Goal: Check status: Check status

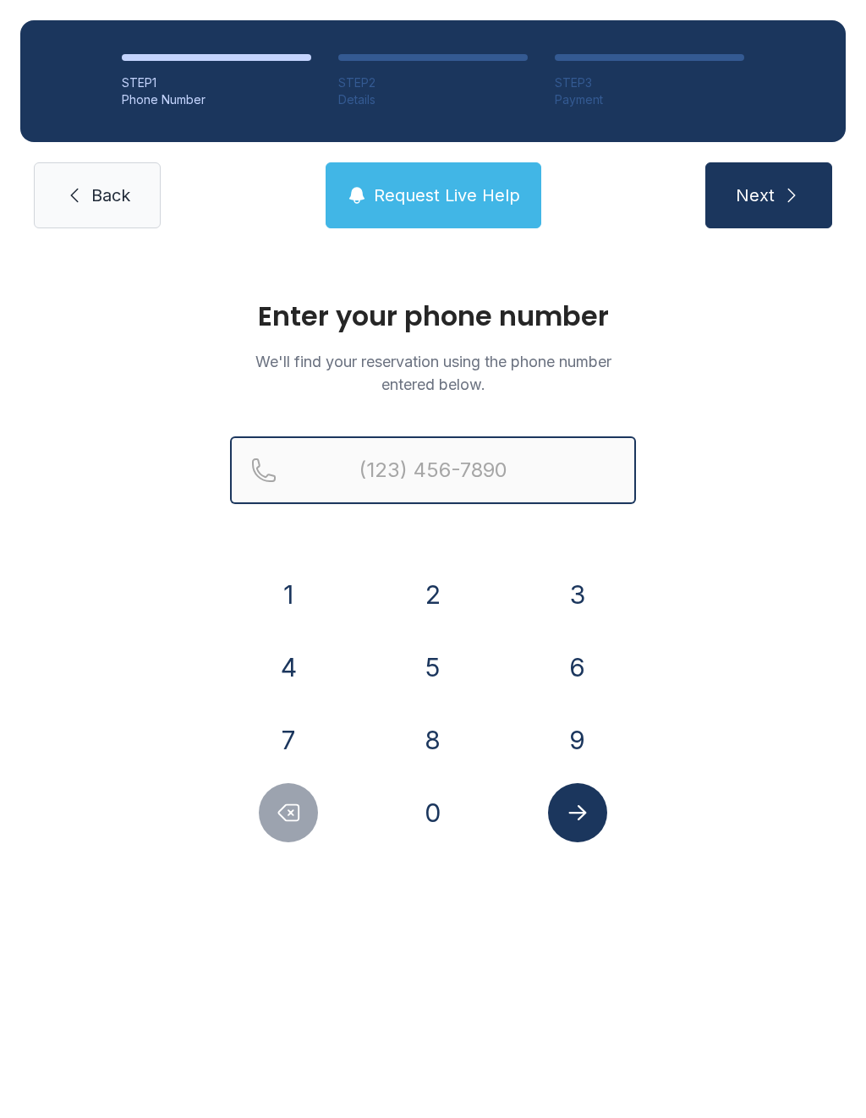
click at [391, 481] on input "Reservation phone number" at bounding box center [433, 470] width 406 height 68
click at [429, 599] on button "2" at bounding box center [432, 594] width 59 height 59
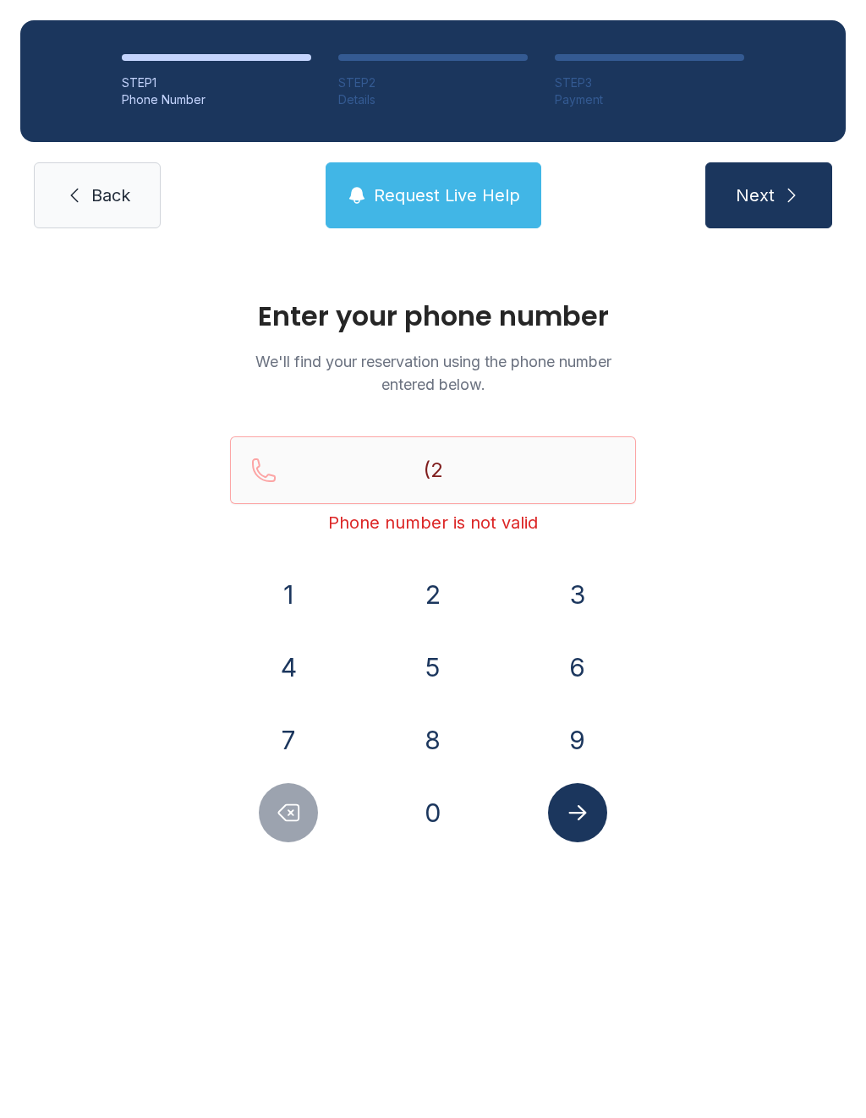
click at [429, 599] on button "2" at bounding box center [432, 594] width 59 height 59
click at [589, 742] on button "9" at bounding box center [577, 739] width 59 height 59
click at [289, 672] on button "4" at bounding box center [288, 666] width 59 height 59
click at [288, 672] on button "4" at bounding box center [288, 666] width 59 height 59
click at [567, 734] on button "9" at bounding box center [577, 739] width 59 height 59
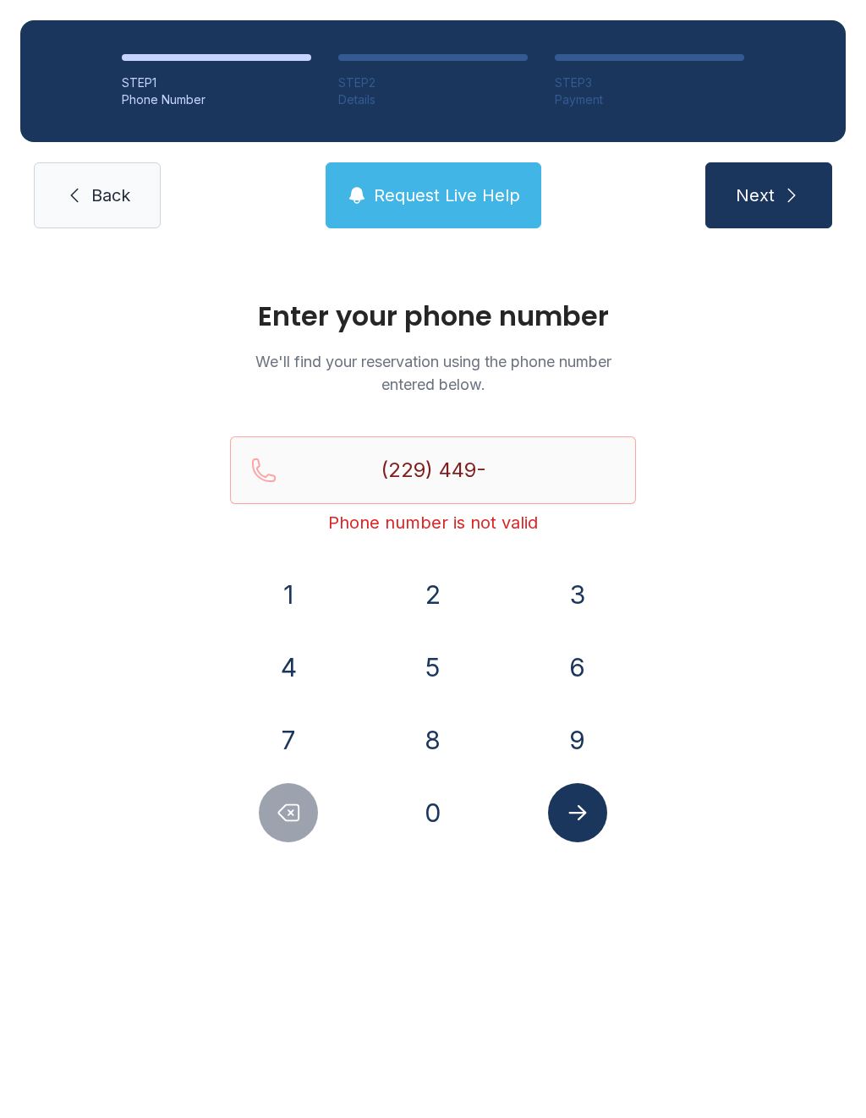
click at [413, 591] on button "2" at bounding box center [432, 594] width 59 height 59
click at [284, 746] on button "7" at bounding box center [288, 739] width 59 height 59
click at [425, 798] on button "0" at bounding box center [432, 812] width 59 height 59
click at [293, 658] on button "4" at bounding box center [288, 666] width 59 height 59
type input "[PHONE_NUMBER]"
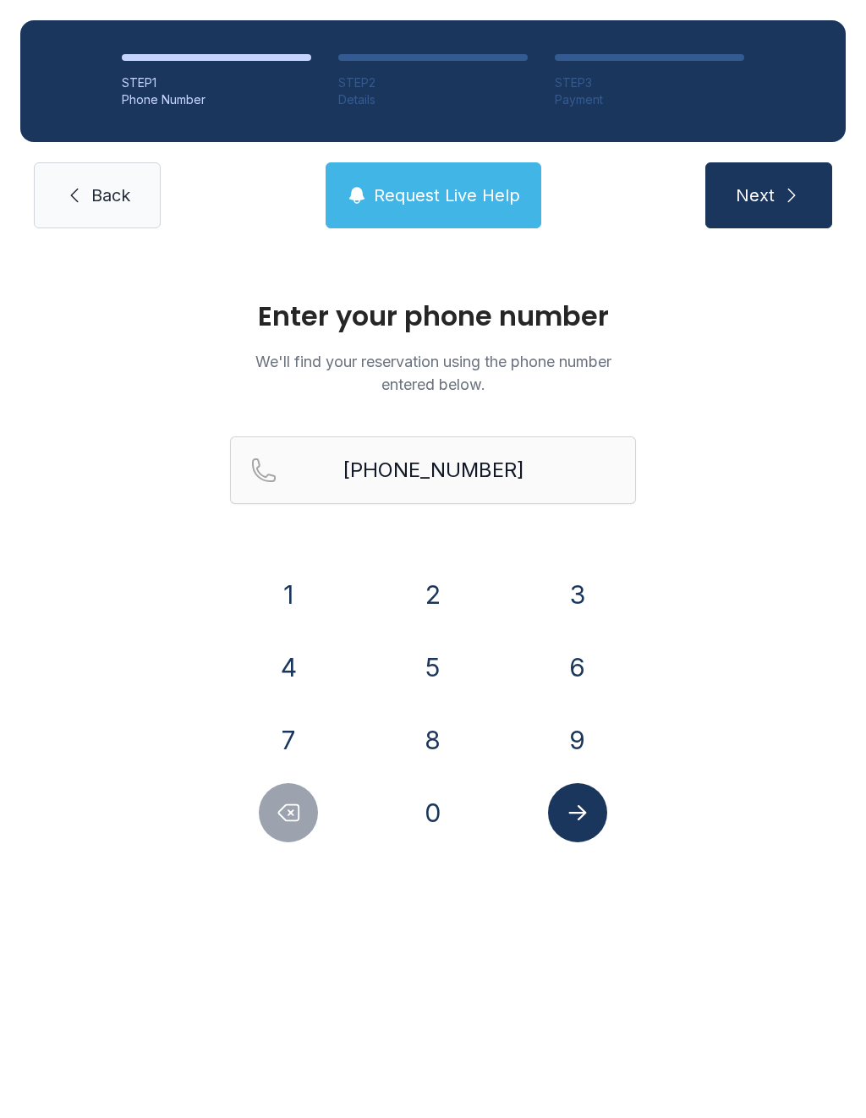
click at [578, 803] on icon "Submit lookup form" at bounding box center [577, 812] width 25 height 25
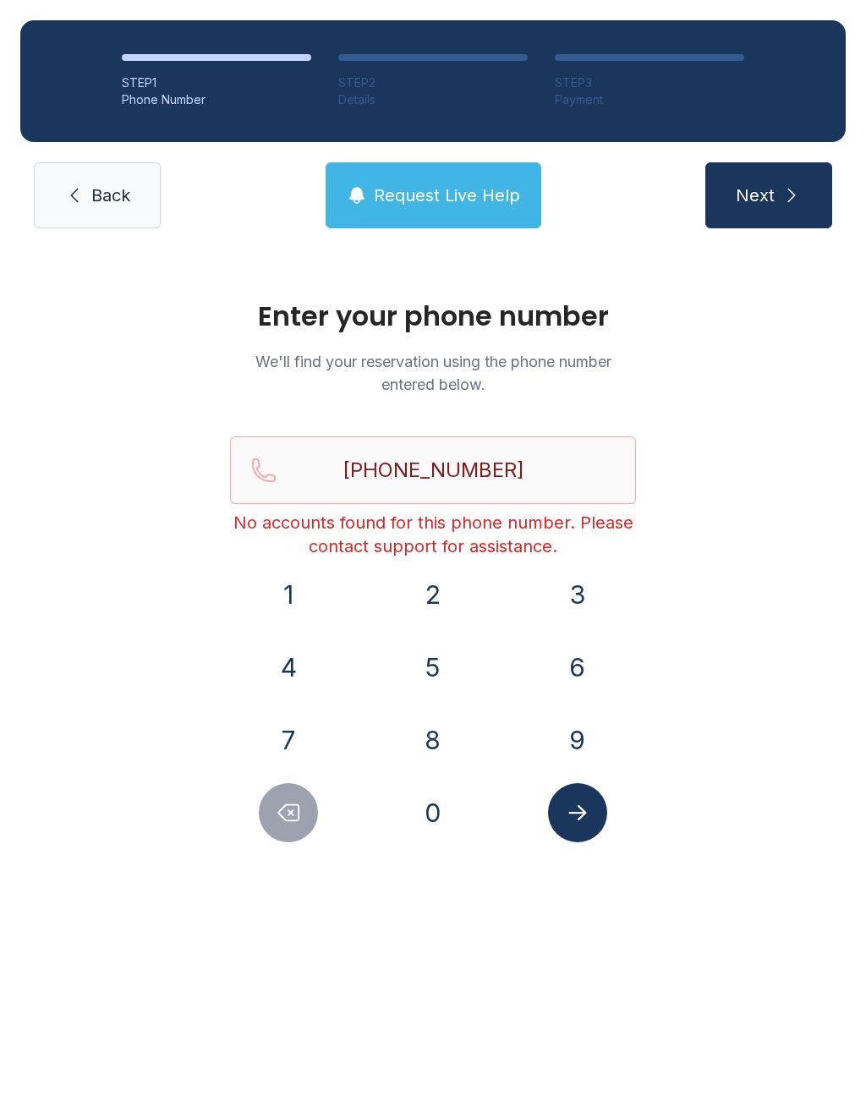
click at [426, 181] on button "Request Live Help" at bounding box center [433, 195] width 216 height 66
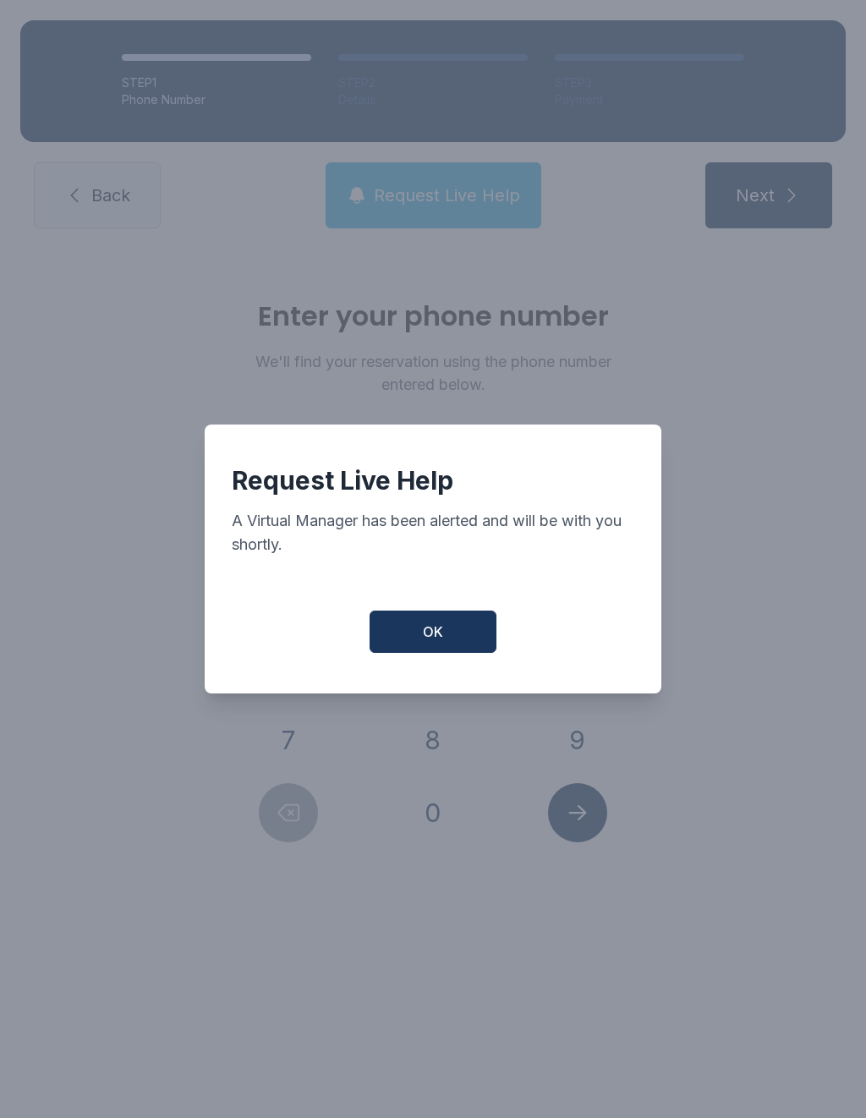
click at [430, 642] on span "OK" at bounding box center [433, 631] width 20 height 20
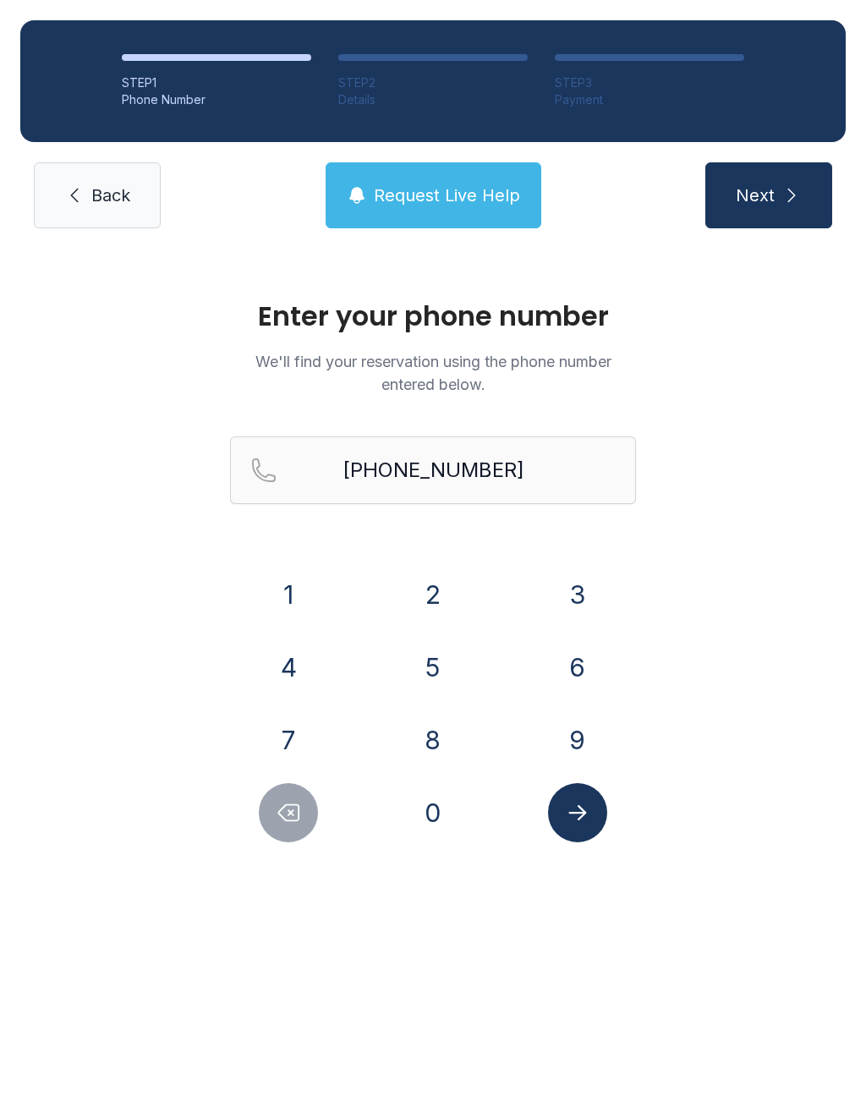
click at [784, 197] on icon "submit" at bounding box center [791, 195] width 20 height 20
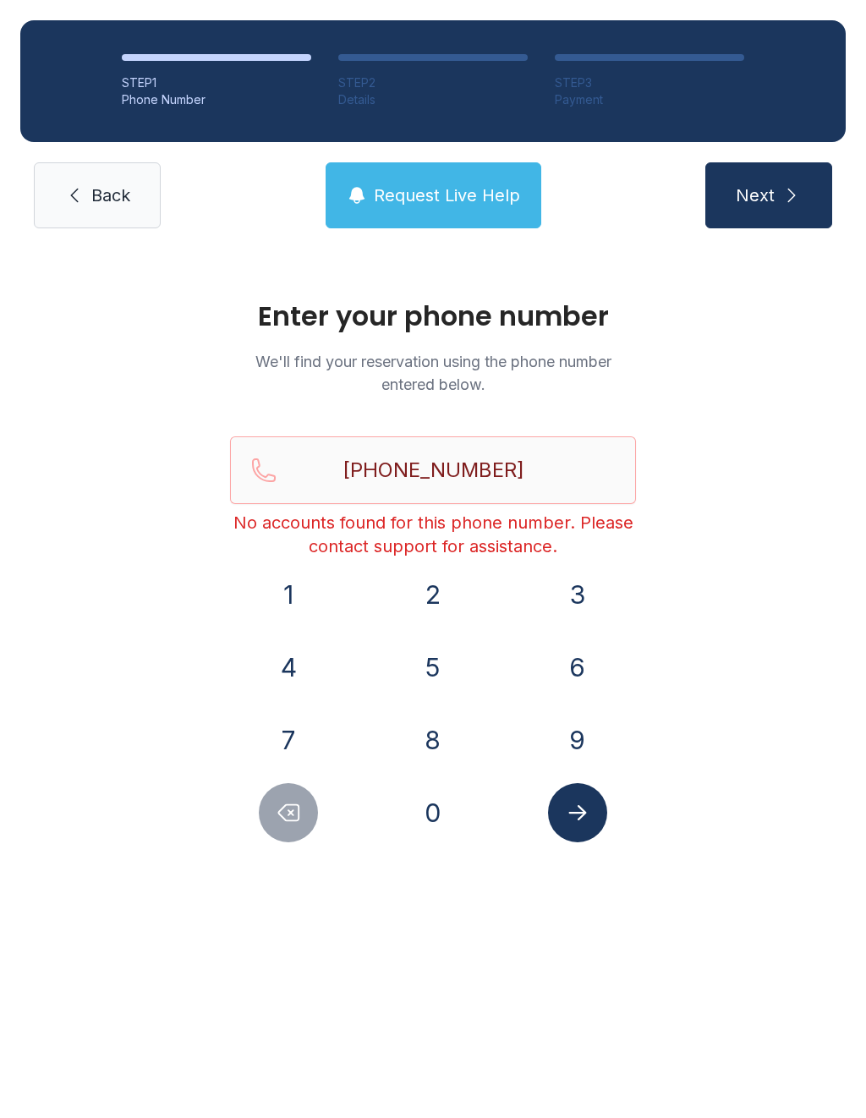
click at [75, 211] on link "Back" at bounding box center [97, 195] width 127 height 66
